Goal: Check status: Check status

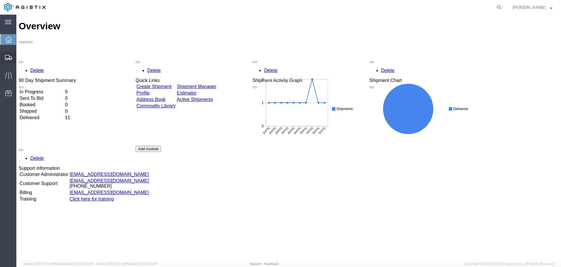
click at [0, 0] on span "Shipment Manager" at bounding box center [0, 0] width 0 height 0
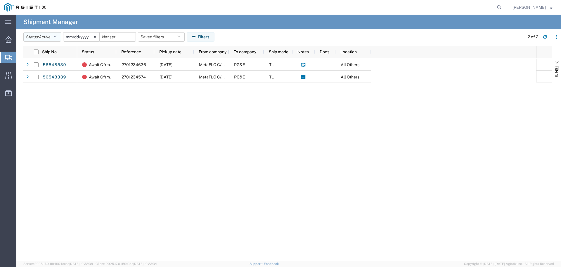
click at [44, 36] on span "Active" at bounding box center [45, 36] width 12 height 5
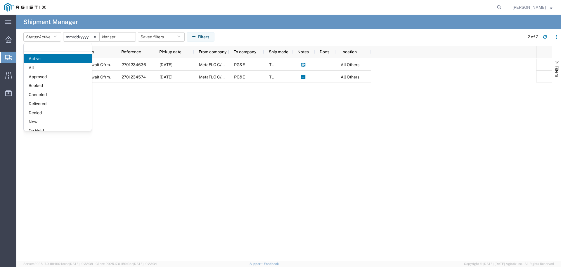
click at [194, 116] on div "Await Cfrm. 2701234636 08/21/2025 MetaFLO C/O BlendPack LLC PG&E TL All Others …" at bounding box center [306, 159] width 459 height 202
